Goal: Information Seeking & Learning: Learn about a topic

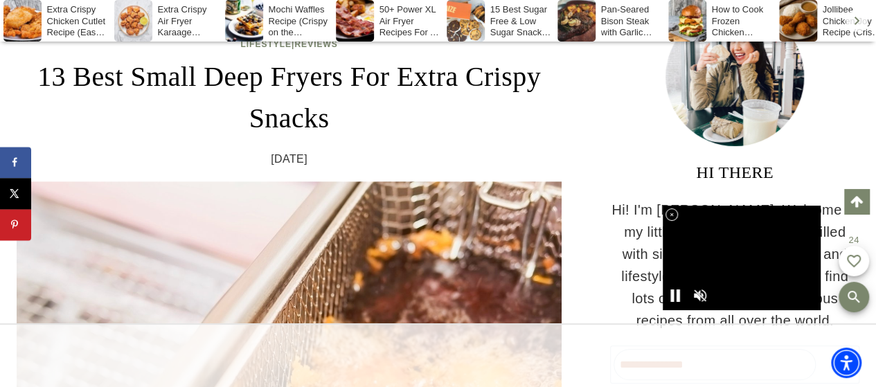
click at [670, 211] on icon at bounding box center [672, 215] width 12 height 12
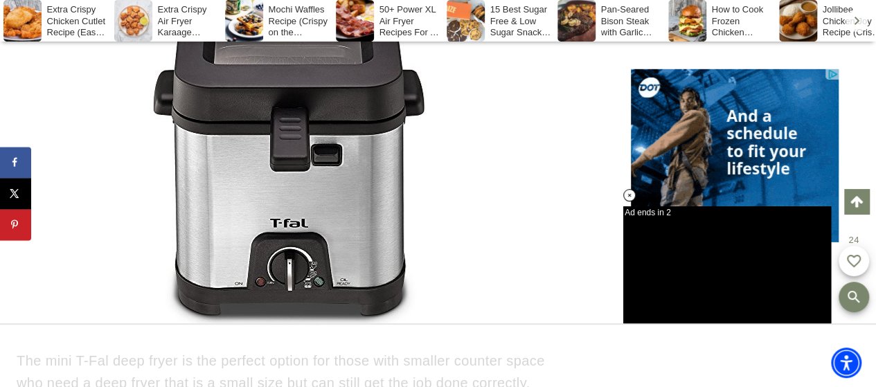
scroll to position [15388, 0]
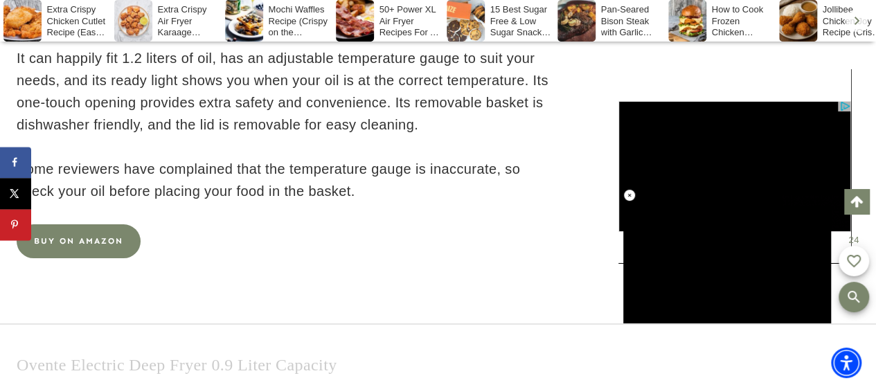
scroll to position [0, 0]
